Goal: Task Accomplishment & Management: Contribute content

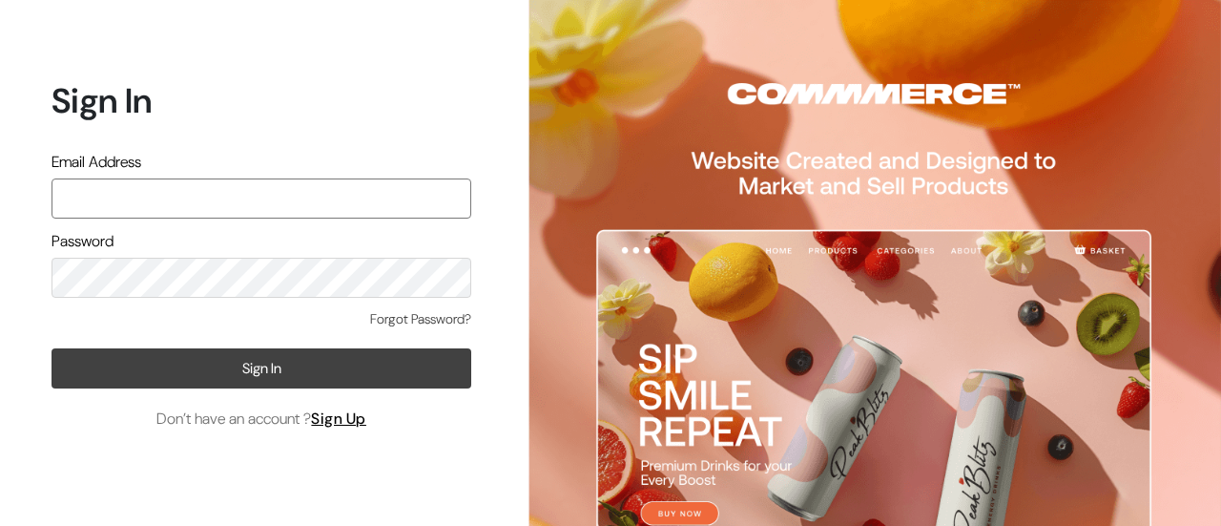
type input "[PERSON_NAME][EMAIL_ADDRESS][PERSON_NAME][DOMAIN_NAME]"
click at [268, 359] on button "Sign In" at bounding box center [262, 368] width 420 height 40
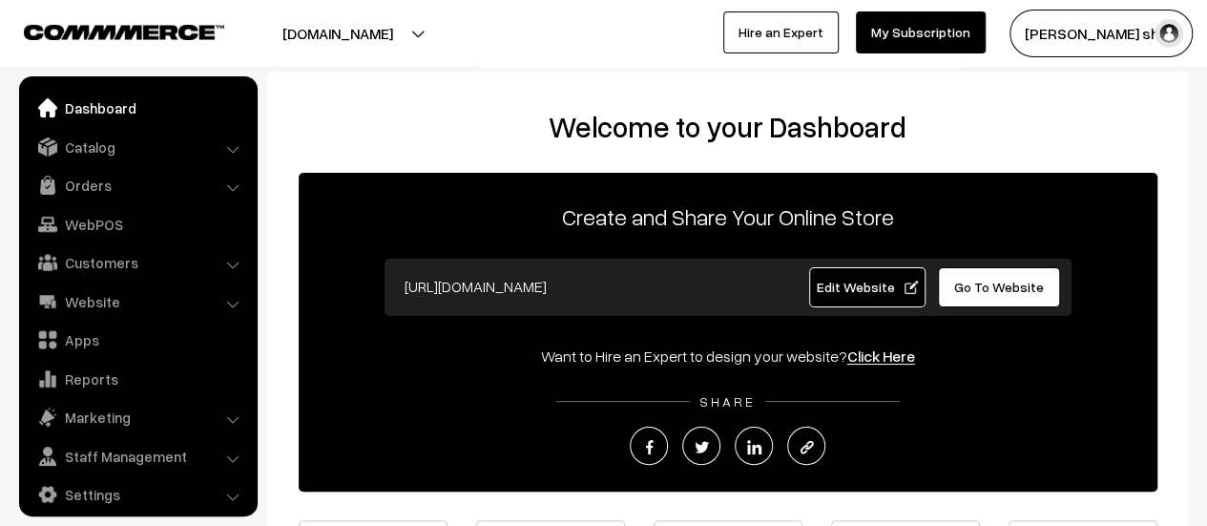
scroll to position [13, 0]
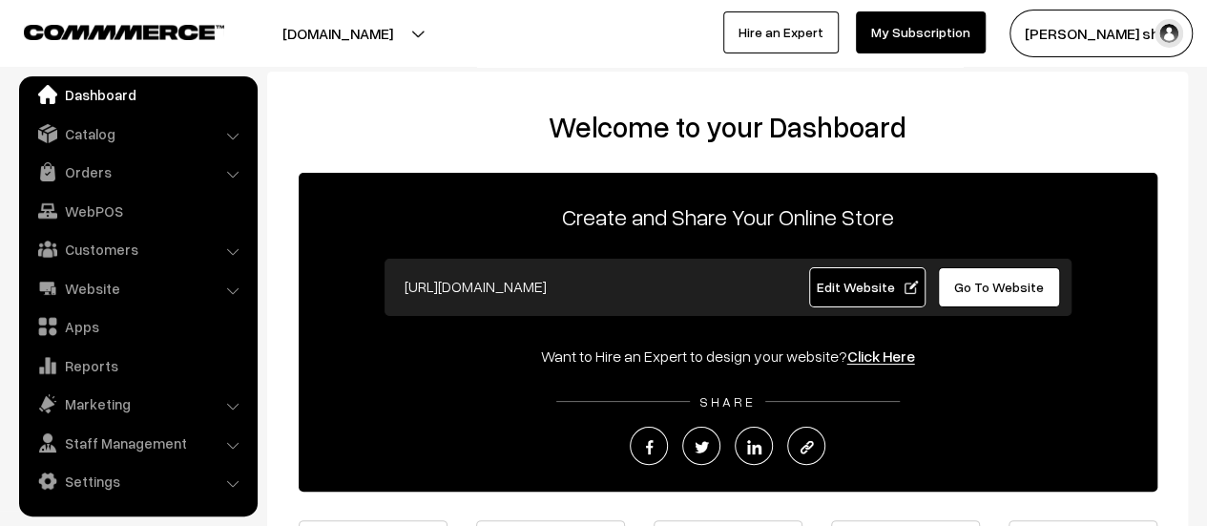
click at [271, 108] on div "Welcome to your Dashboard Create and Share Your Online Store https://booksonweb…" at bounding box center [727, 391] width 921 height 639
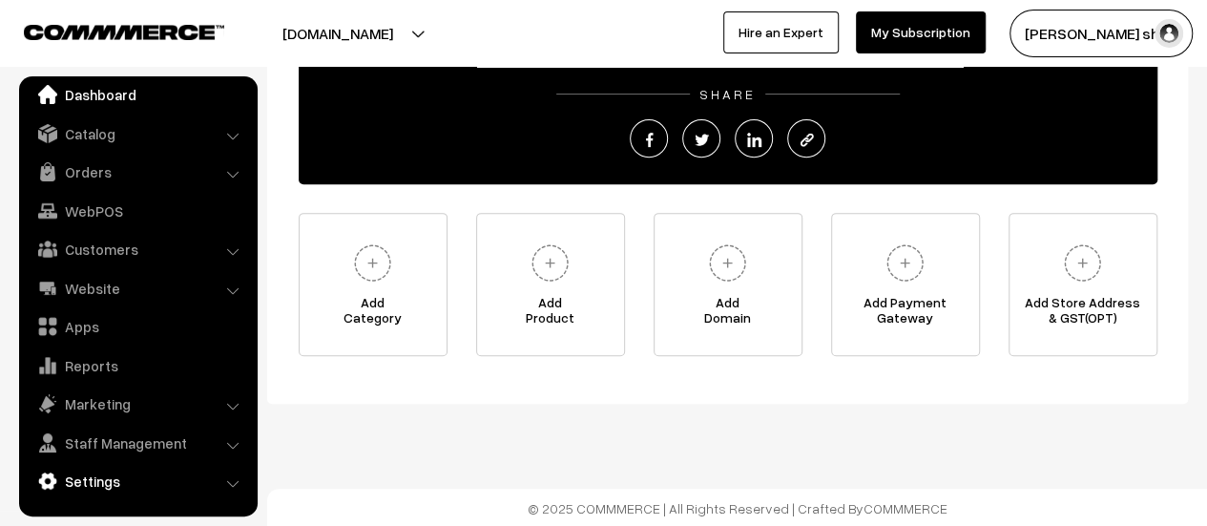
click at [216, 486] on link "Settings" at bounding box center [137, 481] width 227 height 34
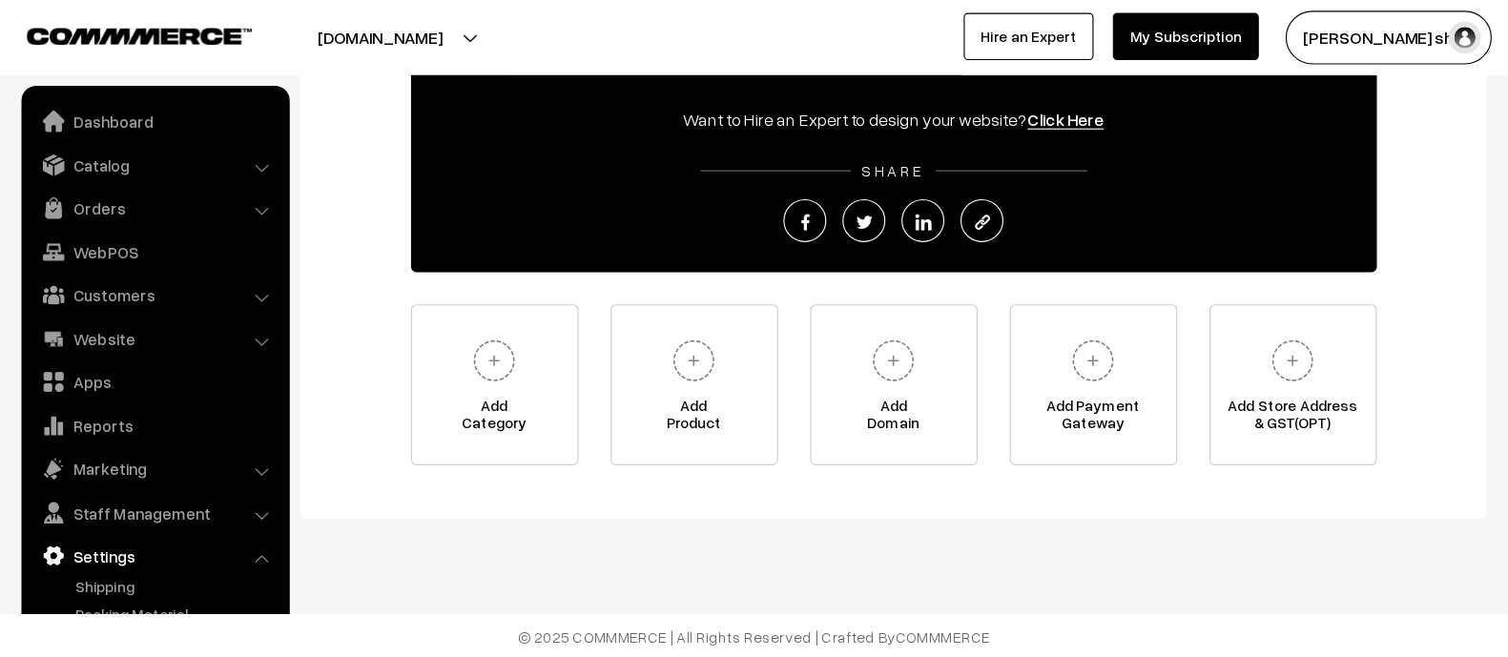
scroll to position [177, 0]
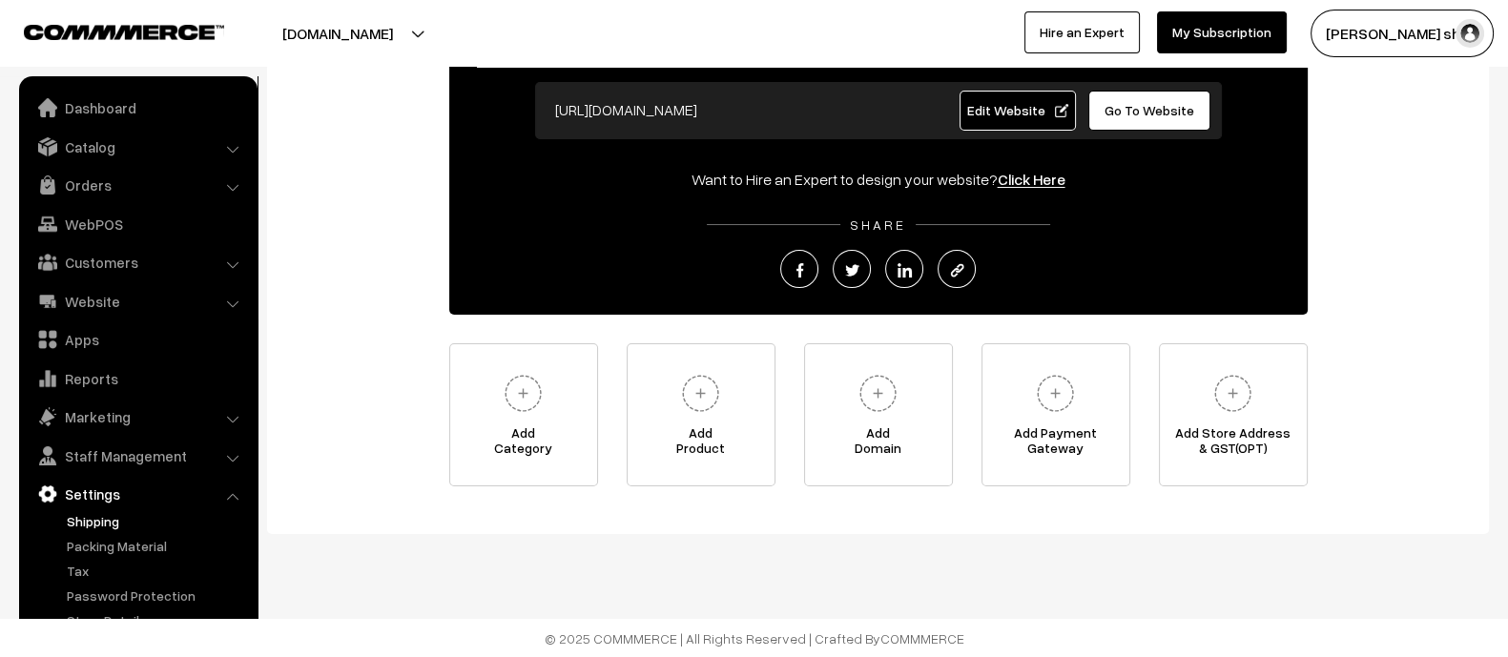
click at [231, 511] on link "Shipping" at bounding box center [156, 521] width 189 height 20
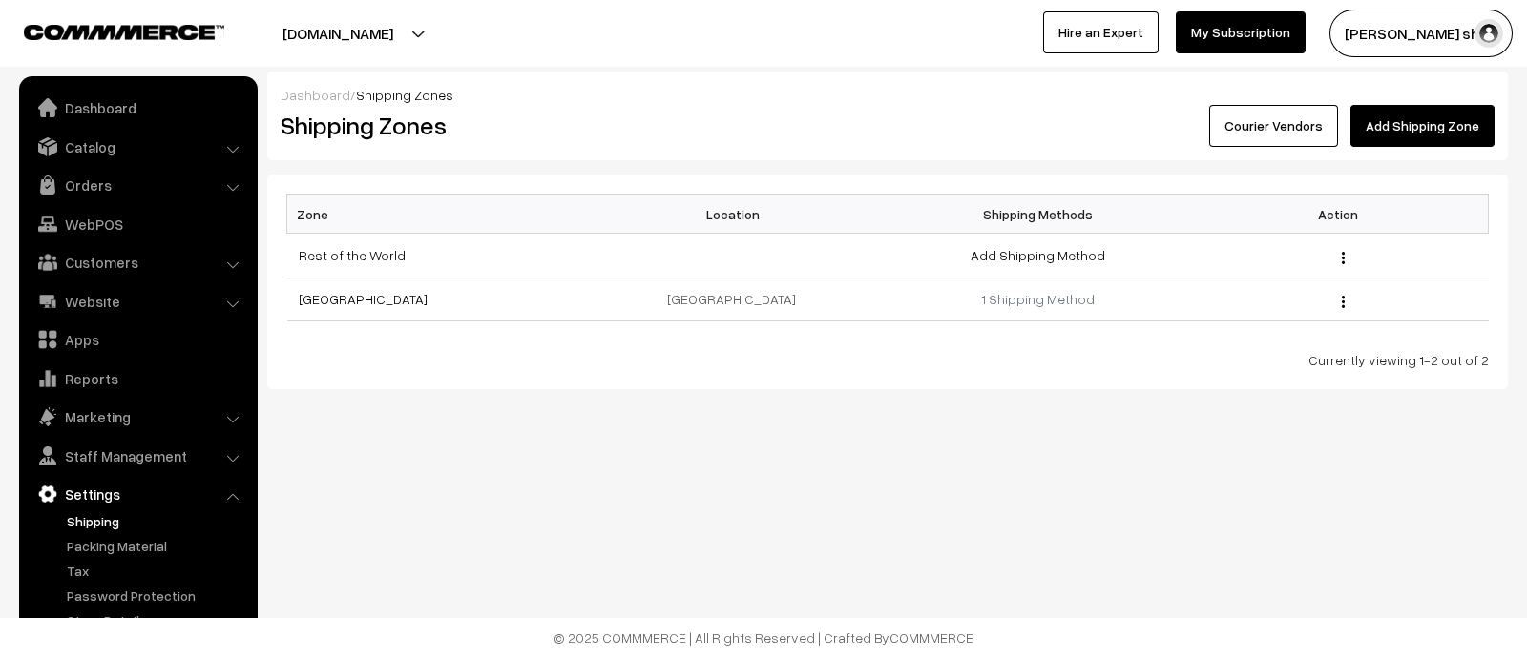
click at [234, 502] on li "Settings Shipping" at bounding box center [138, 566] width 229 height 178
click at [236, 493] on li "Settings Shipping" at bounding box center [138, 566] width 229 height 178
click at [235, 494] on li "Settings Shipping" at bounding box center [138, 566] width 229 height 178
click at [234, 426] on link "Marketing" at bounding box center [137, 417] width 227 height 34
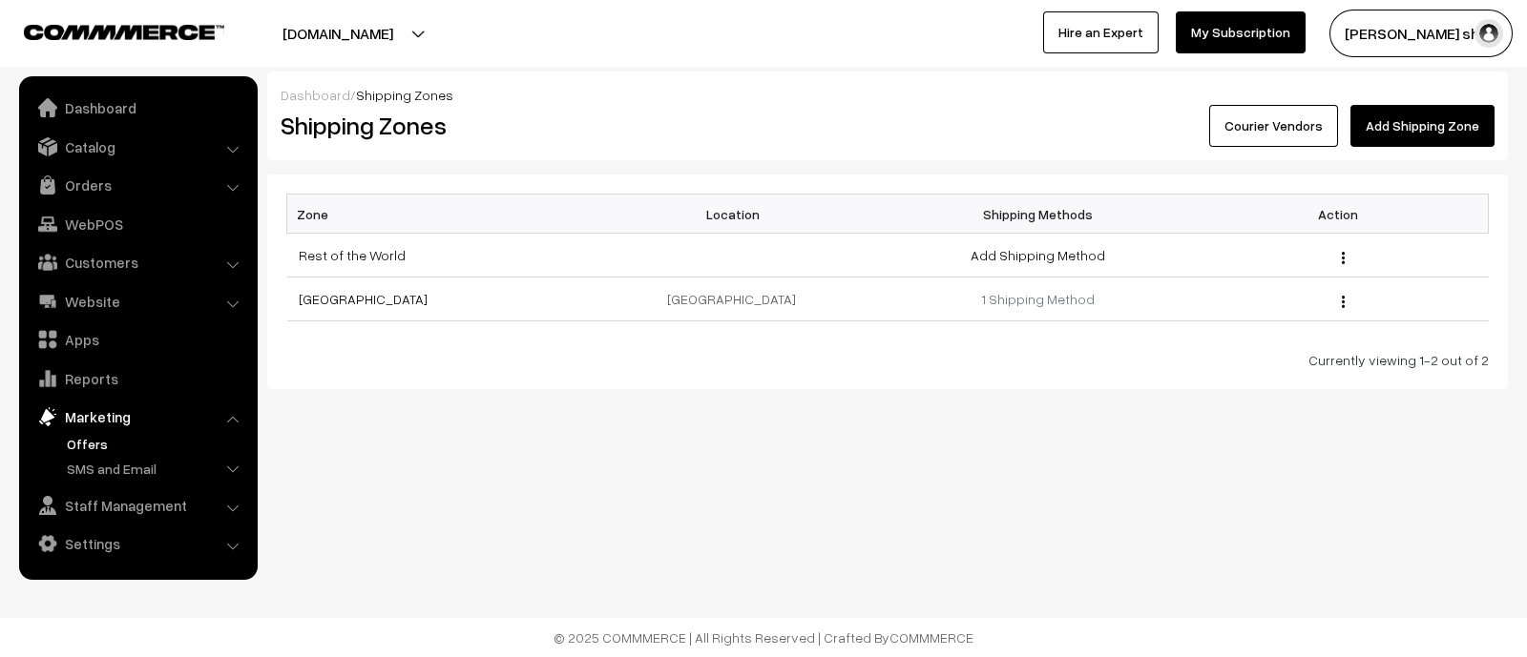
click at [229, 443] on link "Offers" at bounding box center [156, 444] width 189 height 20
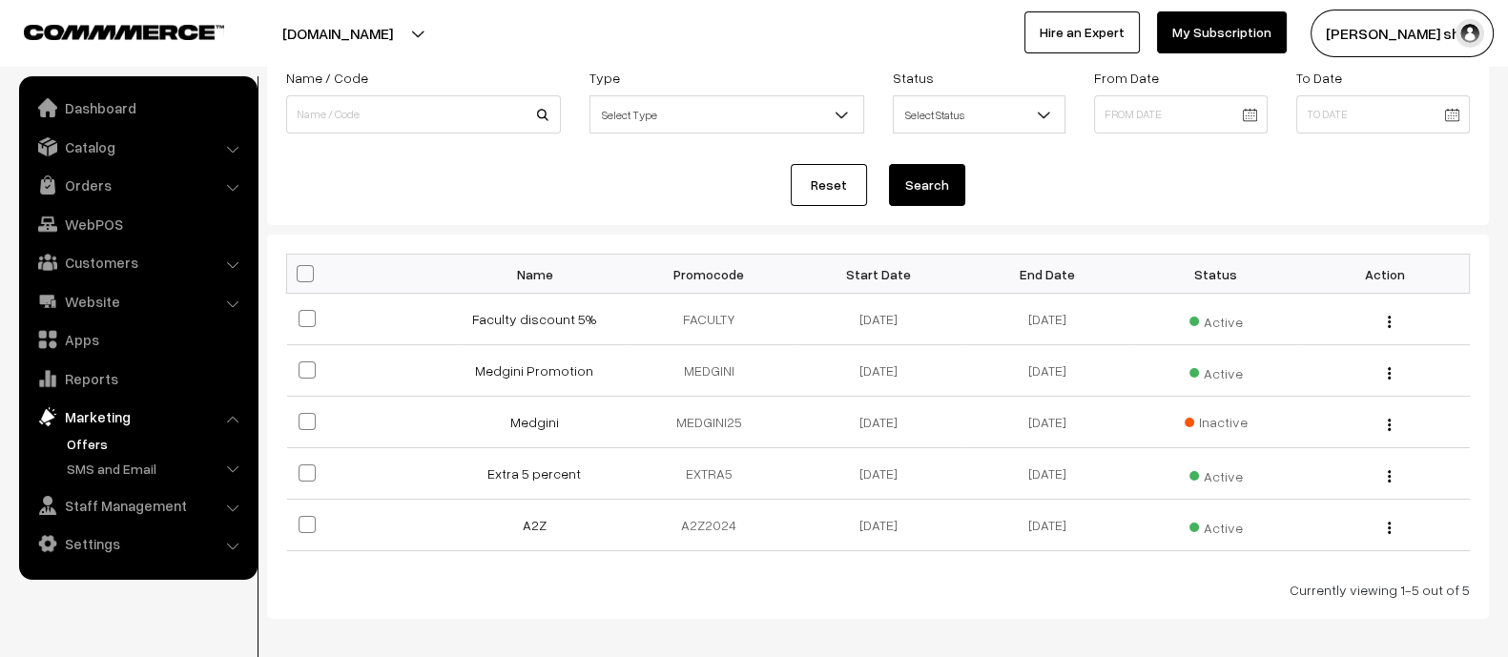
scroll to position [143, 0]
click at [702, 313] on td "FACULTY" at bounding box center [709, 316] width 169 height 52
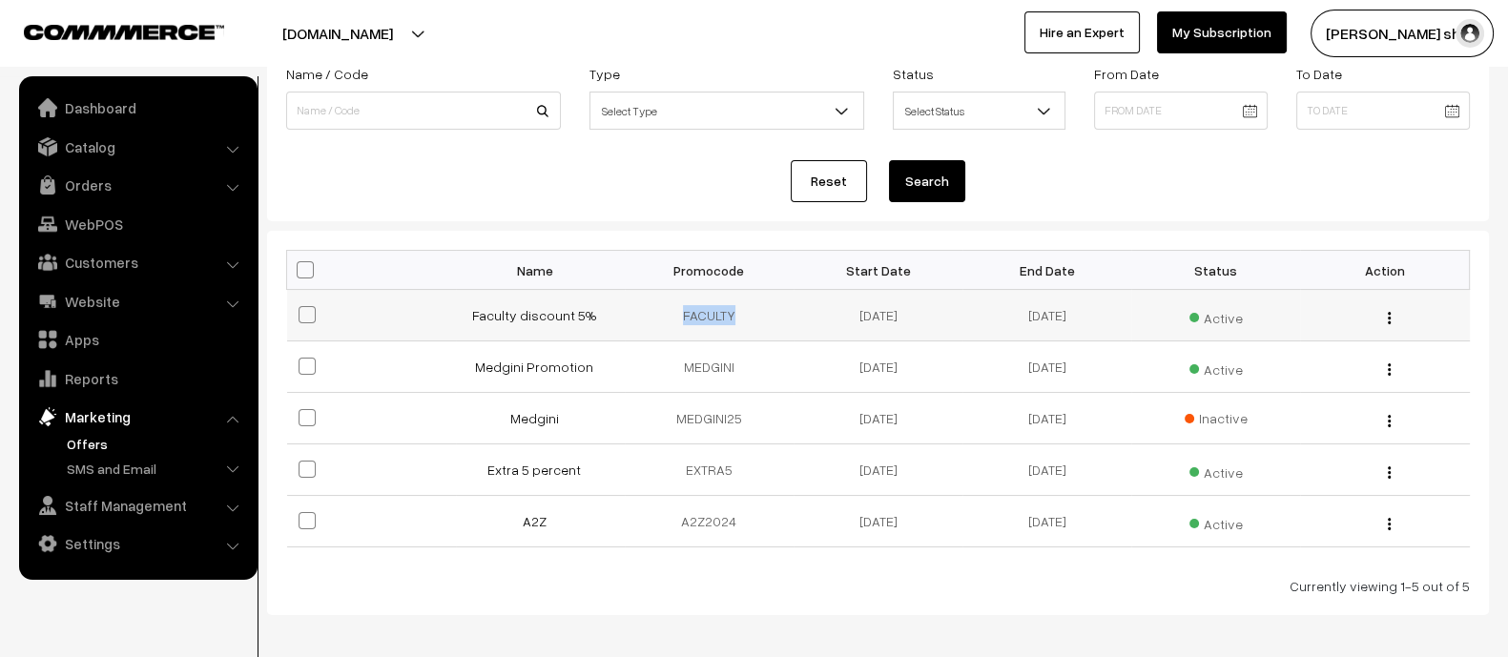
click at [702, 313] on td "FACULTY" at bounding box center [709, 316] width 169 height 52
copy td "FACULTY"
click at [157, 134] on link "Catalog" at bounding box center [137, 147] width 227 height 34
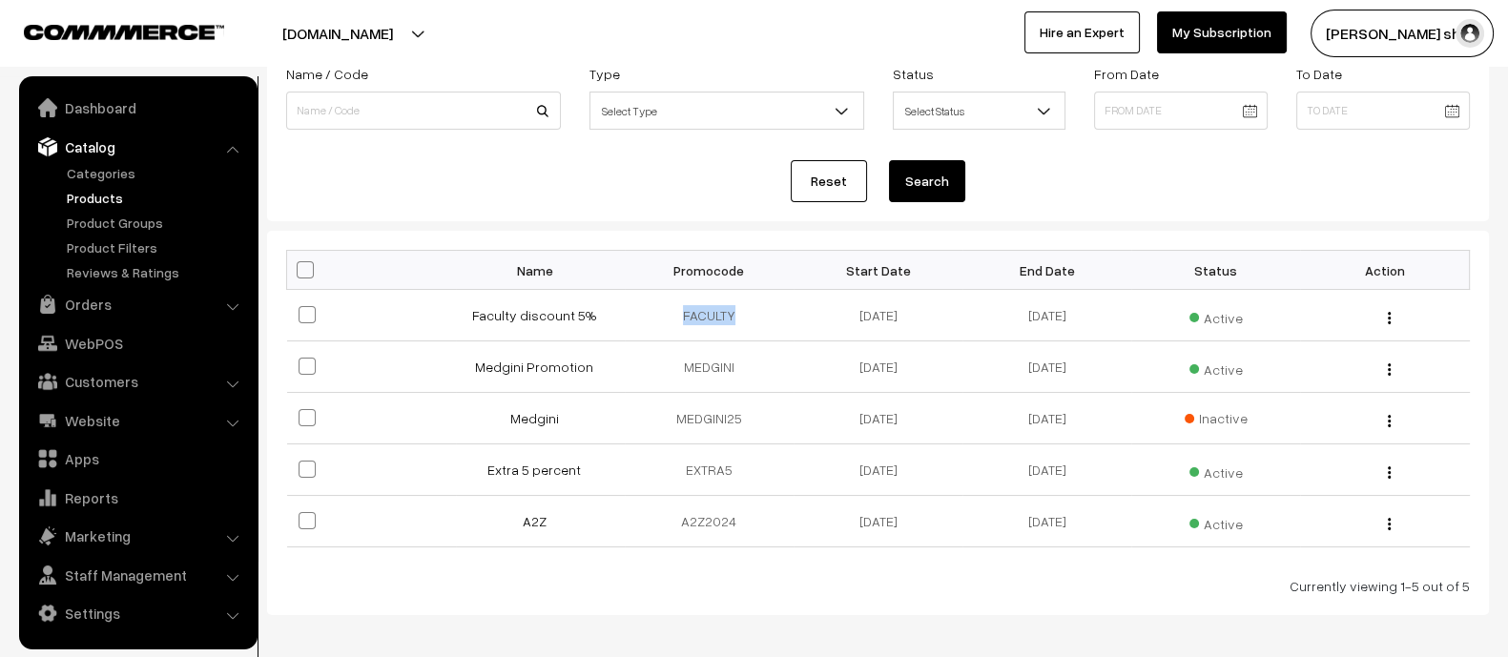
click at [110, 197] on link "Products" at bounding box center [156, 198] width 189 height 20
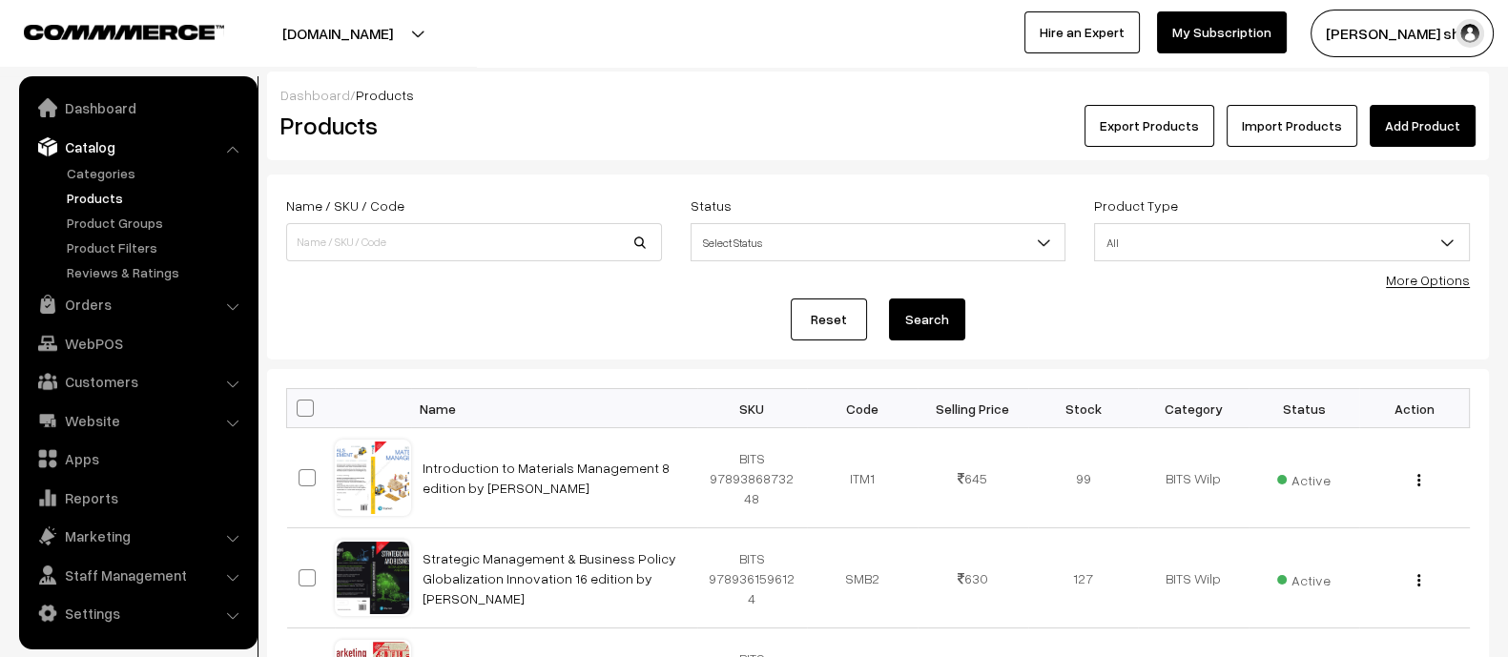
click at [1433, 140] on link "Add Product" at bounding box center [1423, 126] width 106 height 42
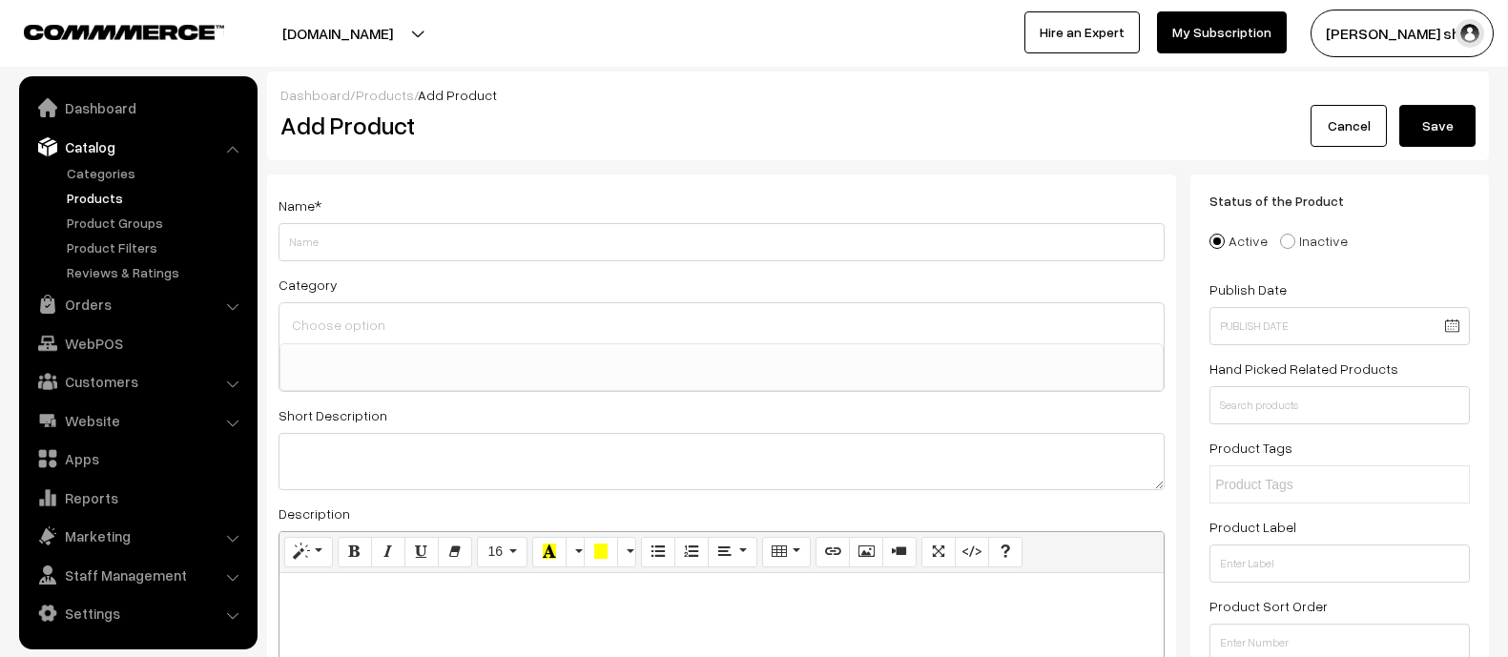
select select
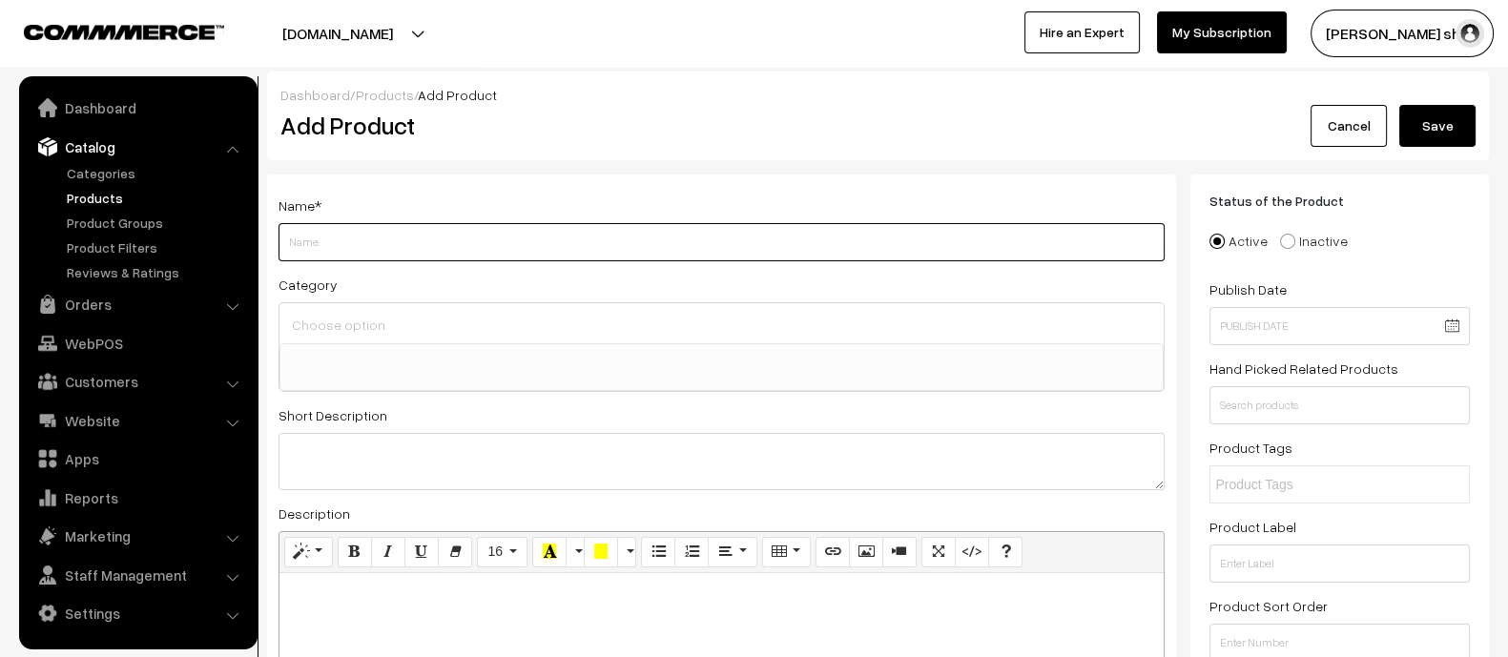
paste input "Lateral Thinking: A Textbook of Creativity"
paste input "[PERSON_NAME]"
type input "Lateral Thinking: A Textbook of Creativity by [PERSON_NAME]"
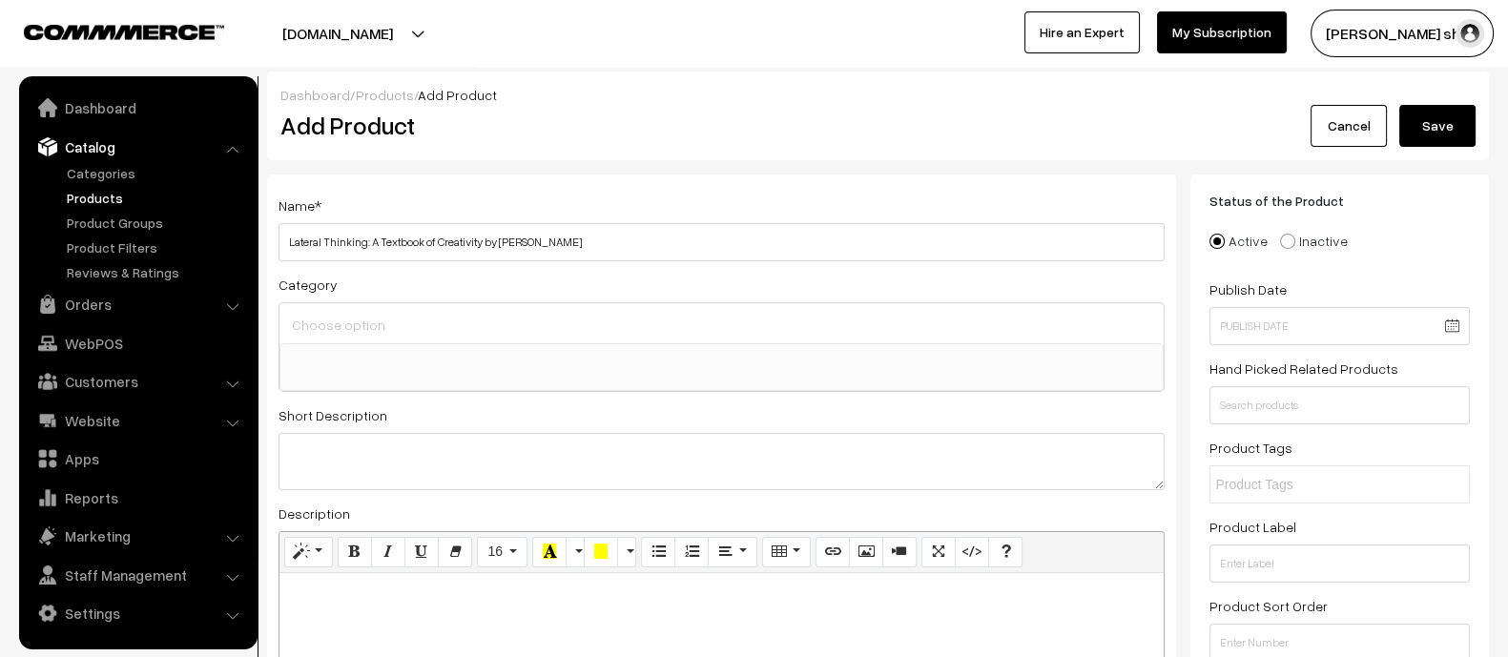
click at [855, 111] on h2 "Add Product" at bounding box center [725, 126] width 889 height 30
click at [1361, 116] on link "Cancel" at bounding box center [1349, 126] width 76 height 42
